Goal: Task Accomplishment & Management: Manage account settings

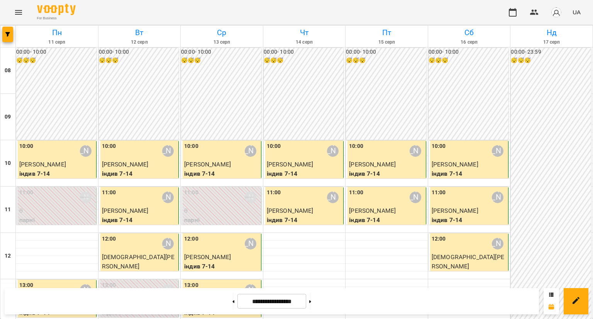
scroll to position [39, 0]
click at [294, 206] on p "[PERSON_NAME]" at bounding box center [304, 210] width 75 height 9
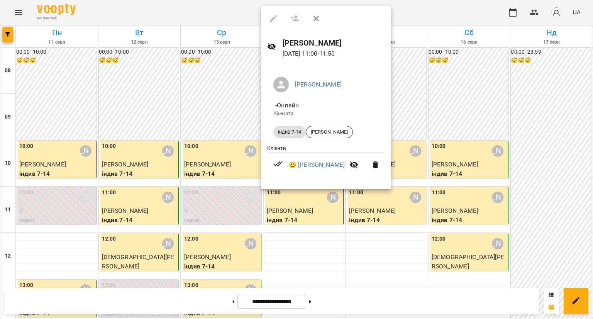
click at [312, 226] on div at bounding box center [296, 159] width 593 height 319
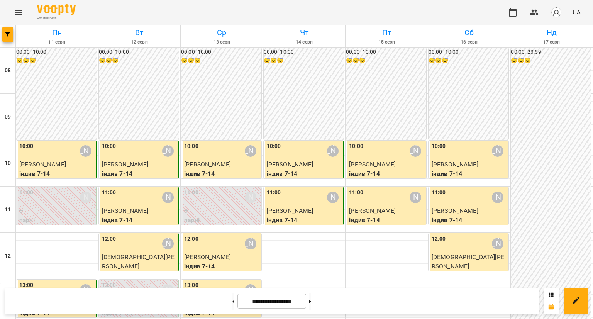
click at [295, 188] on div "11:00 [PERSON_NAME]" at bounding box center [304, 197] width 75 height 18
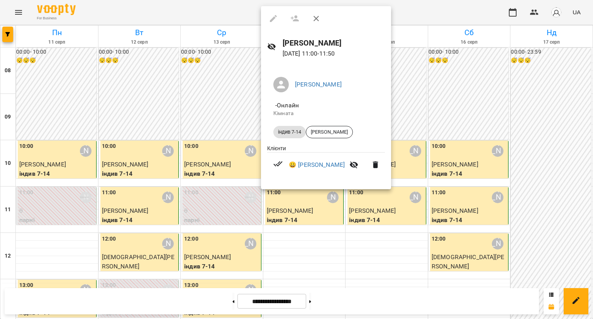
click at [290, 220] on div at bounding box center [296, 159] width 593 height 319
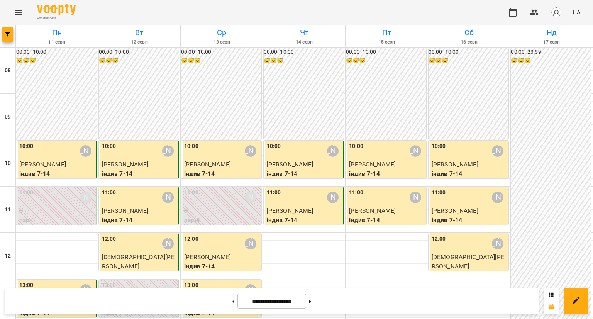
click at [288, 201] on div "11:00 [PERSON_NAME]" at bounding box center [304, 197] width 75 height 18
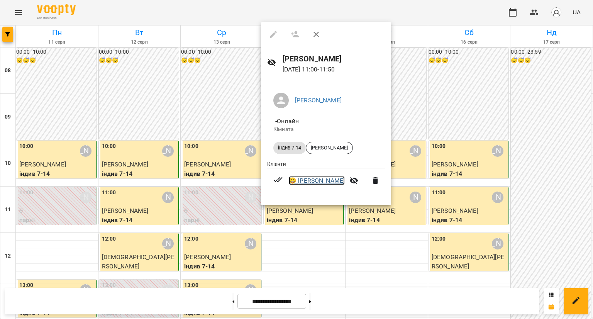
click at [312, 182] on link "😀 [PERSON_NAME]" at bounding box center [317, 180] width 56 height 9
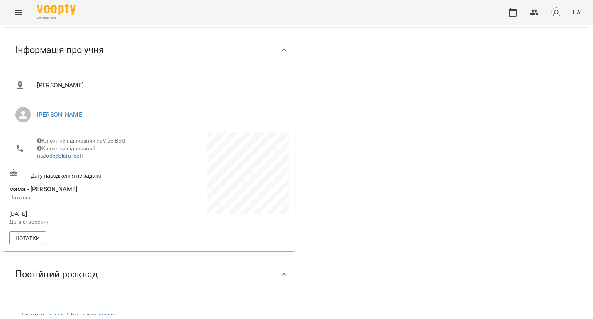
scroll to position [116, 0]
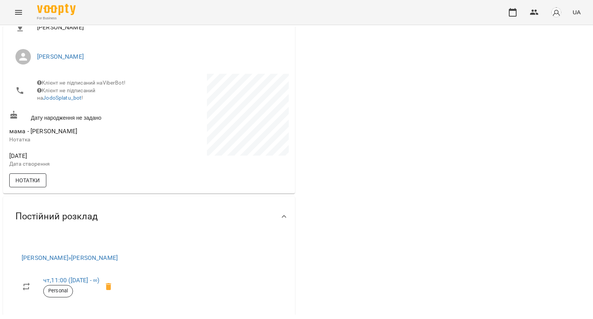
click at [37, 180] on button "Нотатки" at bounding box center [27, 180] width 37 height 14
